Goal: Transaction & Acquisition: Subscribe to service/newsletter

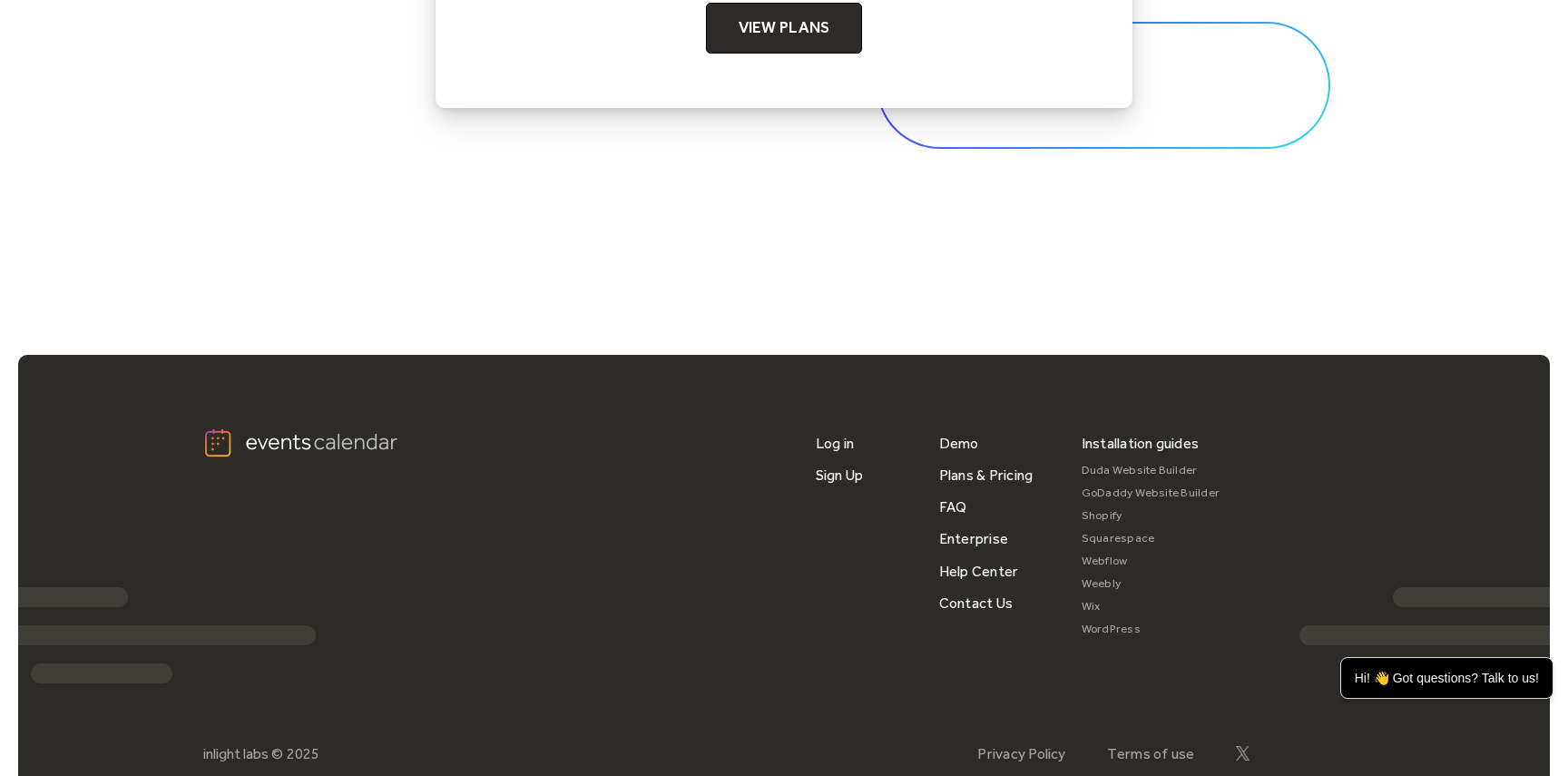
scroll to position [6122, 0]
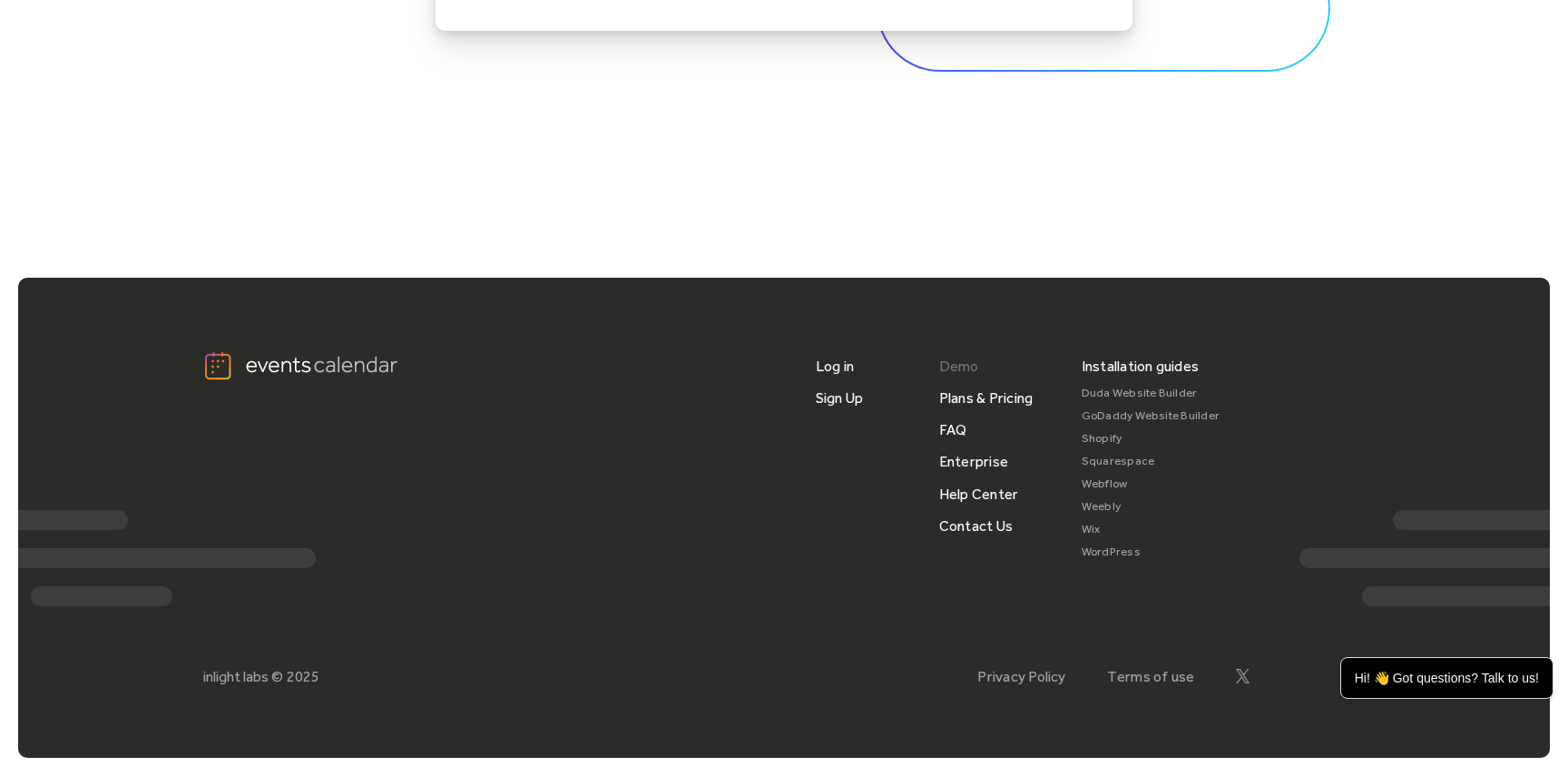
click at [962, 363] on link "Demo" at bounding box center [959, 366] width 40 height 31
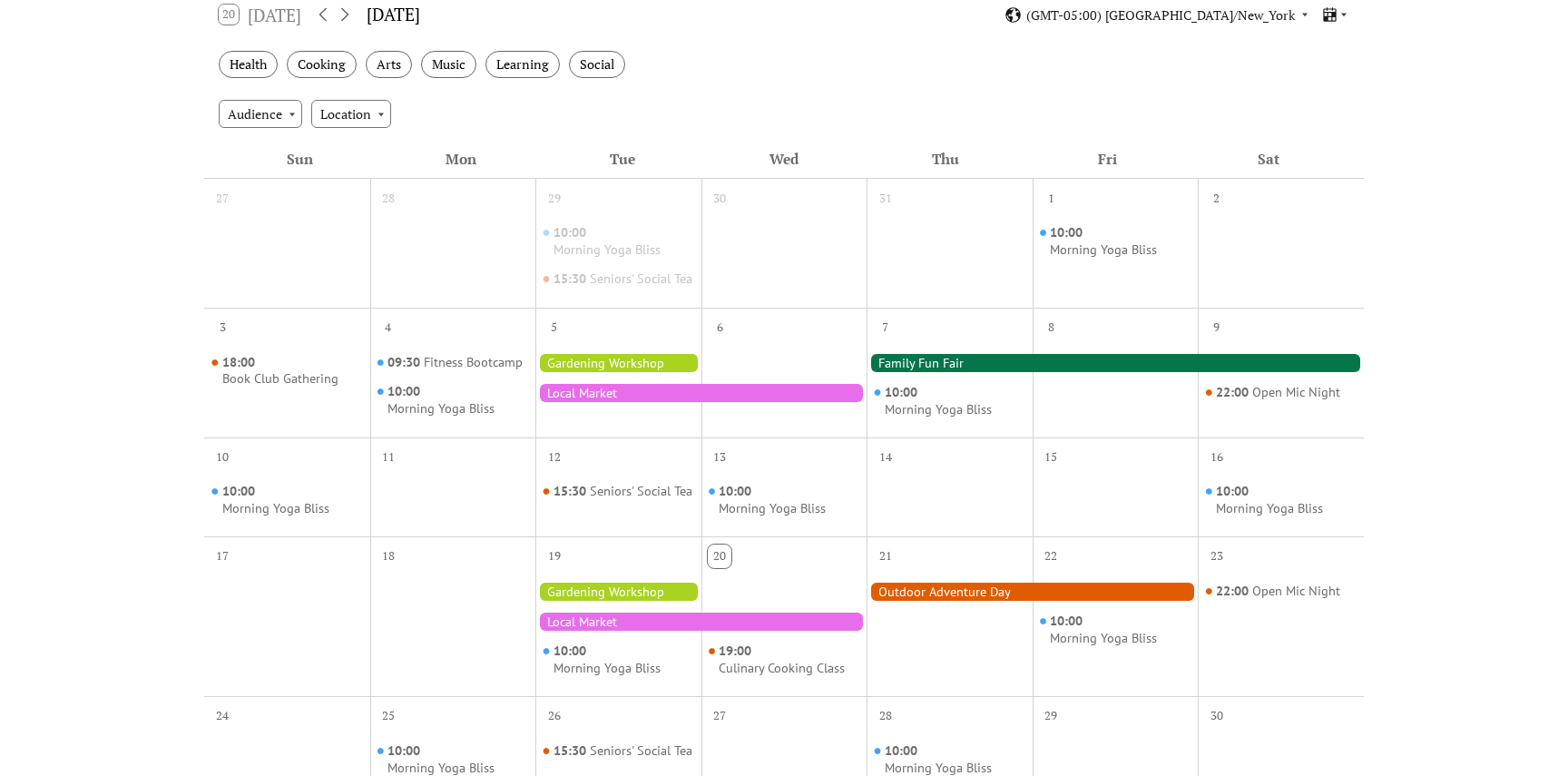
scroll to position [378, 0]
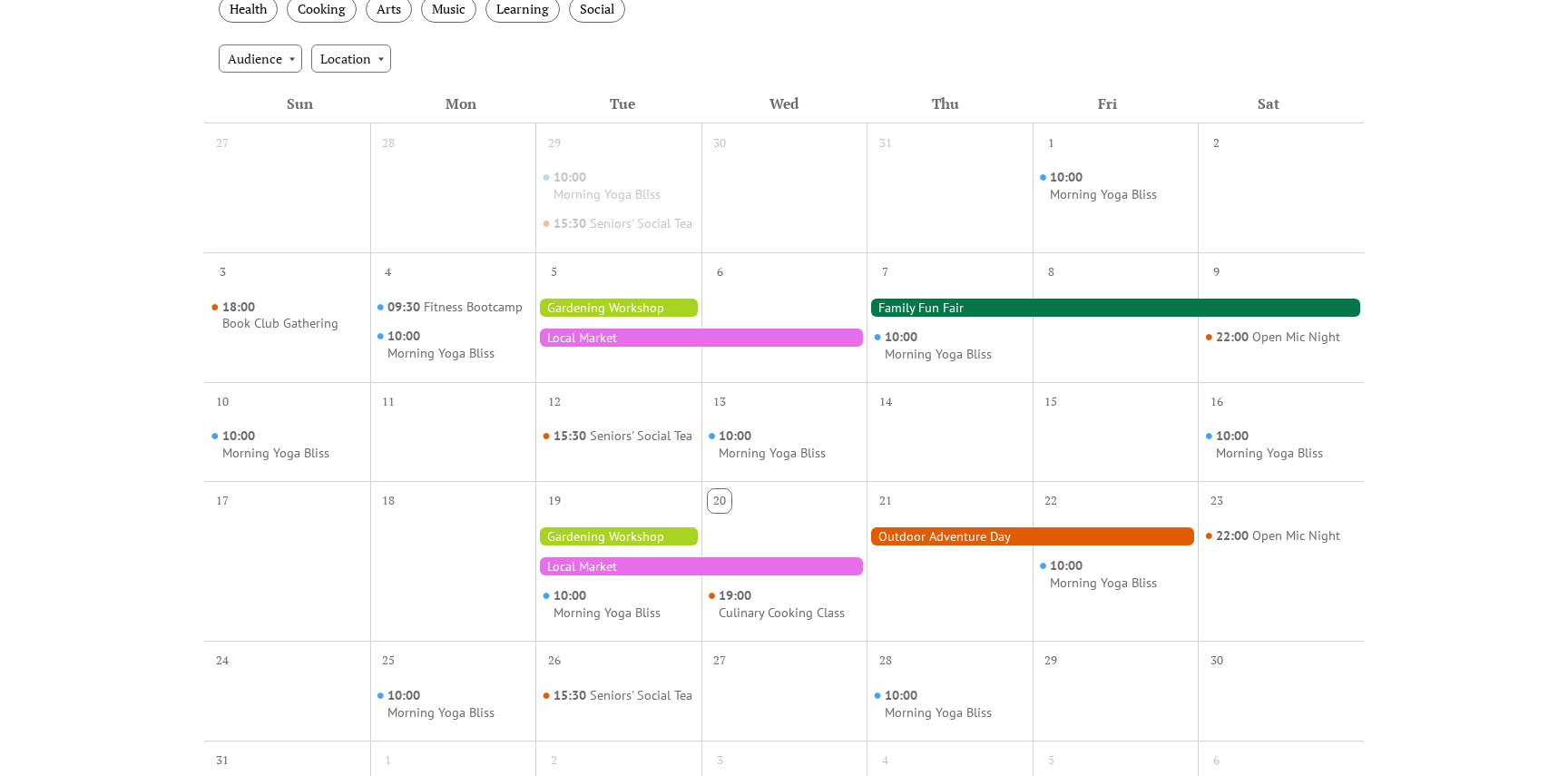
click at [614, 347] on div at bounding box center [701, 337] width 331 height 18
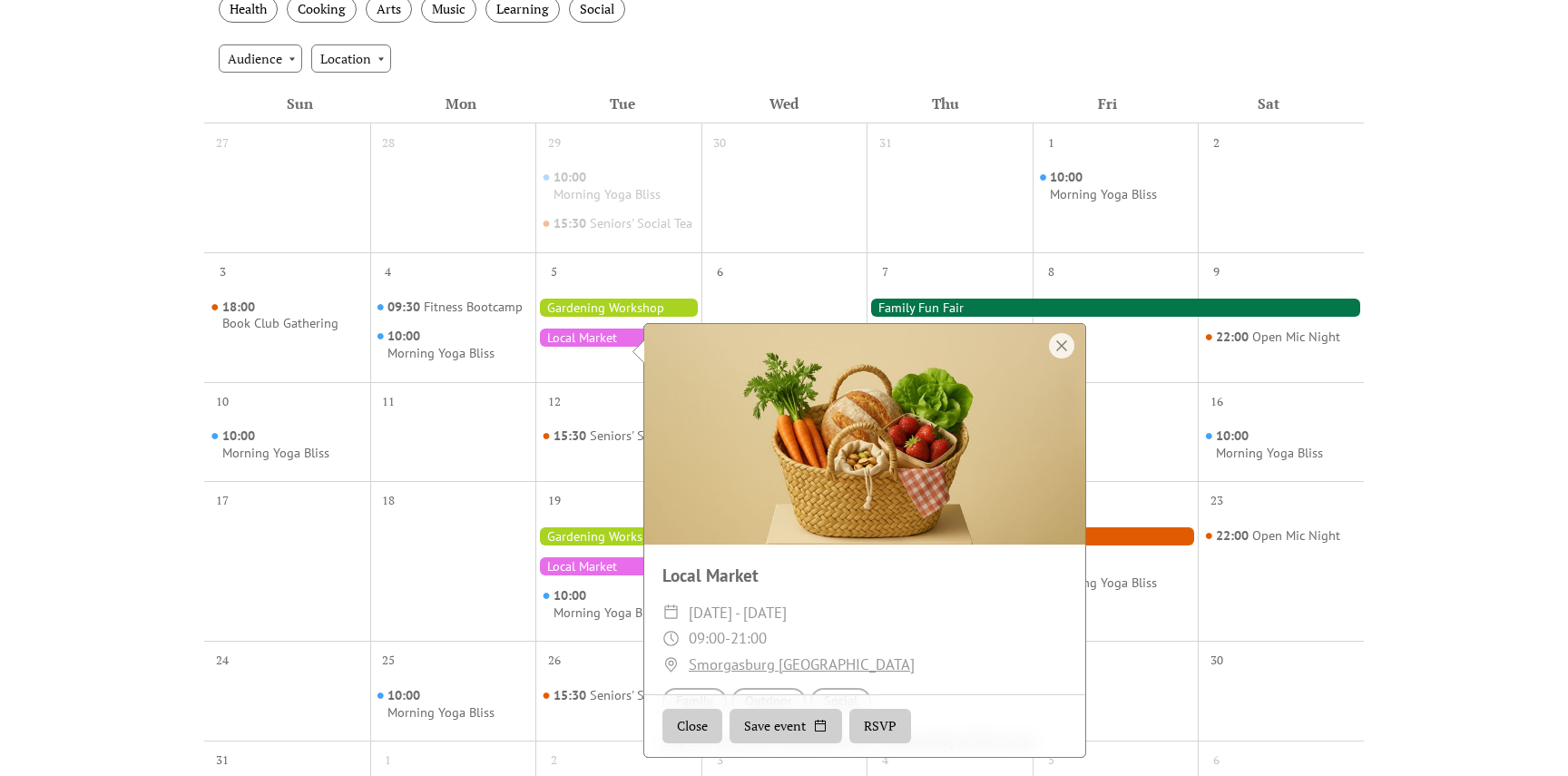
click at [1403, 332] on div "Events Calendar Demo Loading the Events Calendar..." at bounding box center [784, 388] width 1568 height 1369
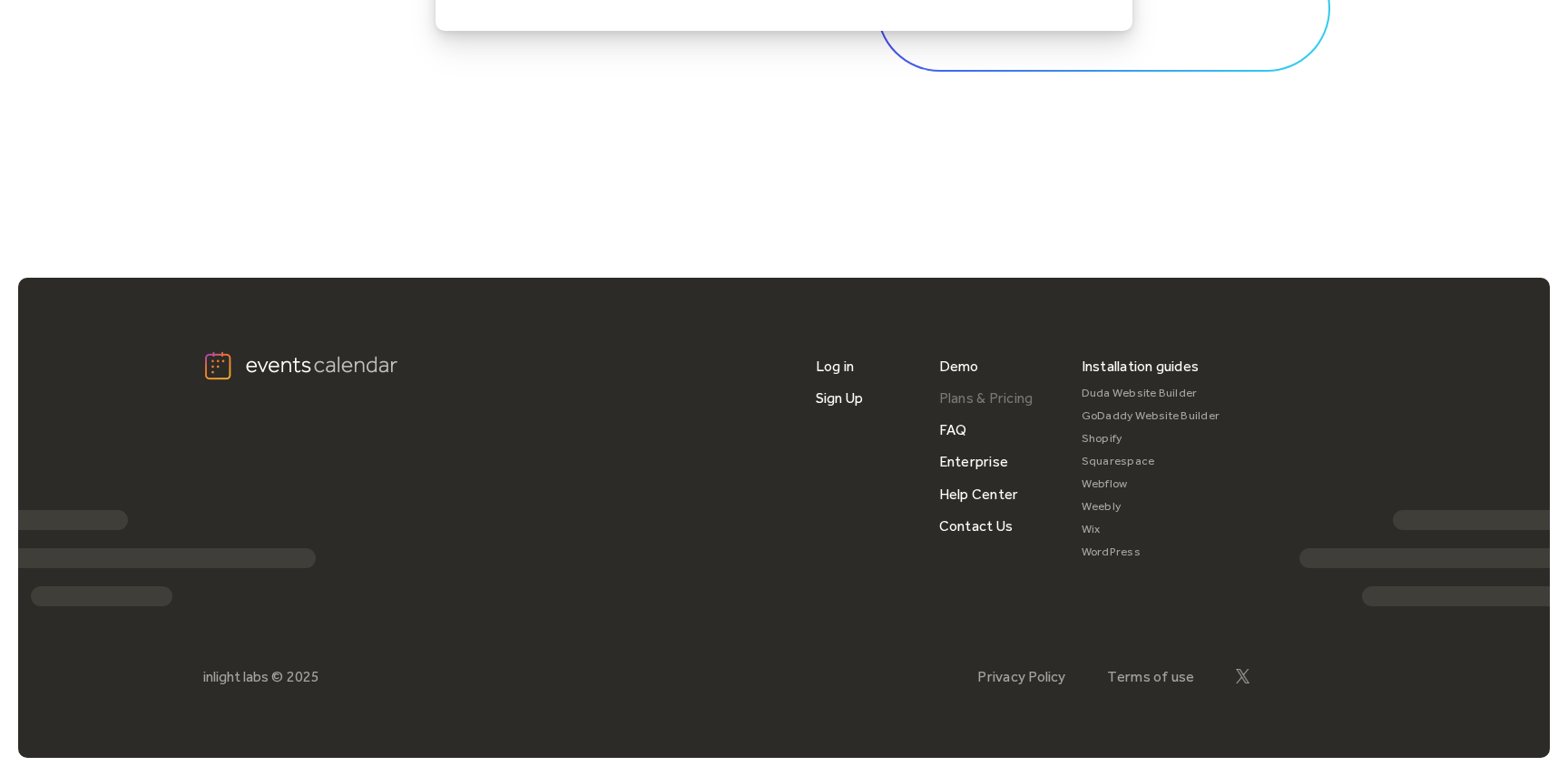
click at [992, 402] on link "Plans & Pricing" at bounding box center [986, 397] width 94 height 31
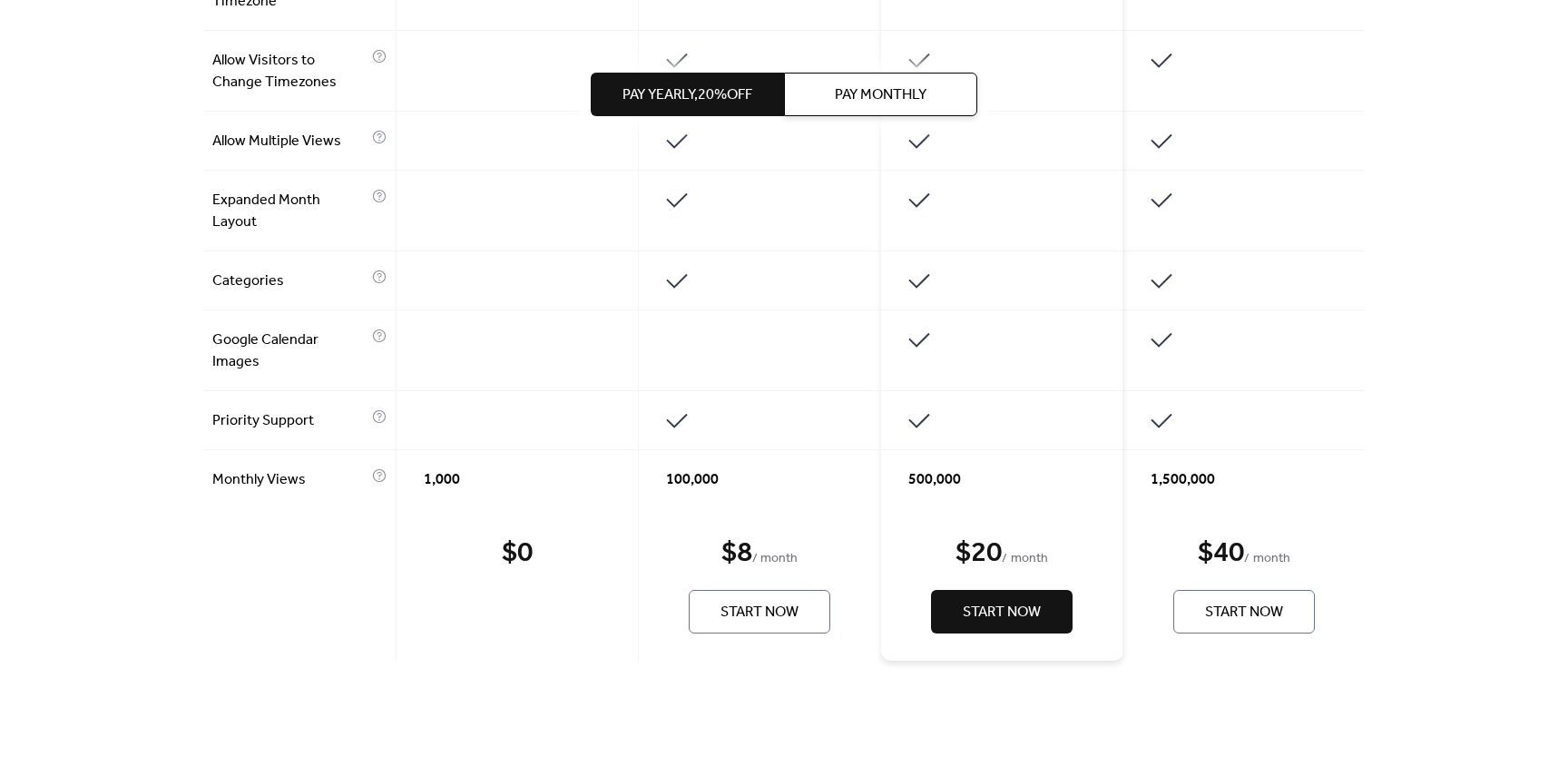
scroll to position [1308, 0]
